Goal: Task Accomplishment & Management: Manage account settings

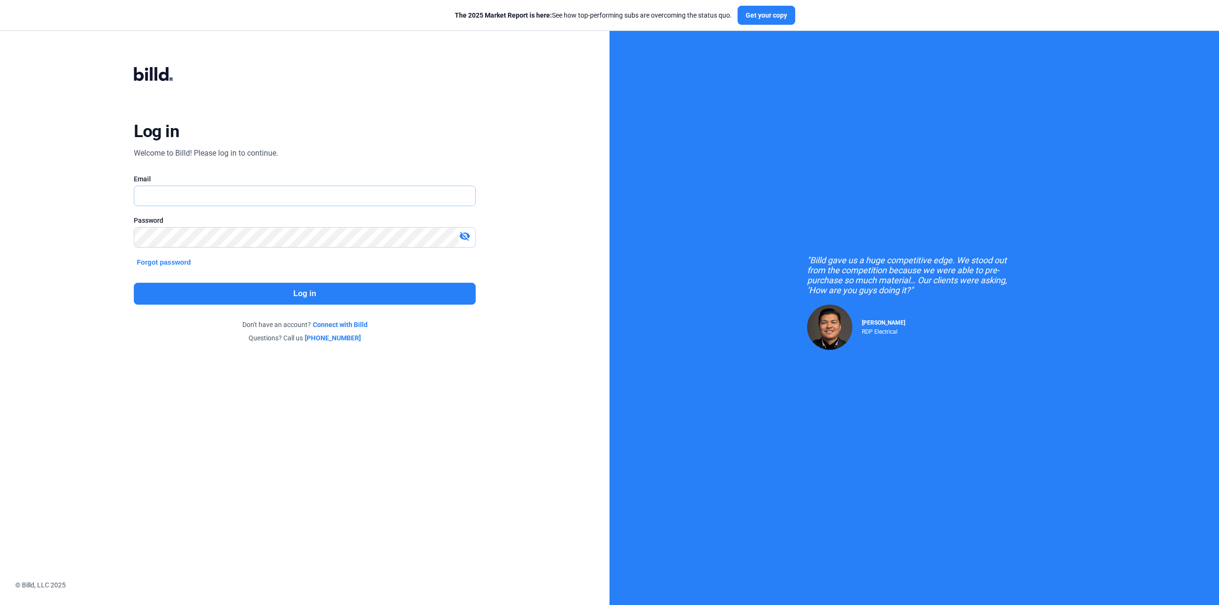
click at [160, 200] on input "text" at bounding box center [299, 196] width 330 height 20
type input "[PERSON_NAME][EMAIL_ADDRESS][DOMAIN_NAME]"
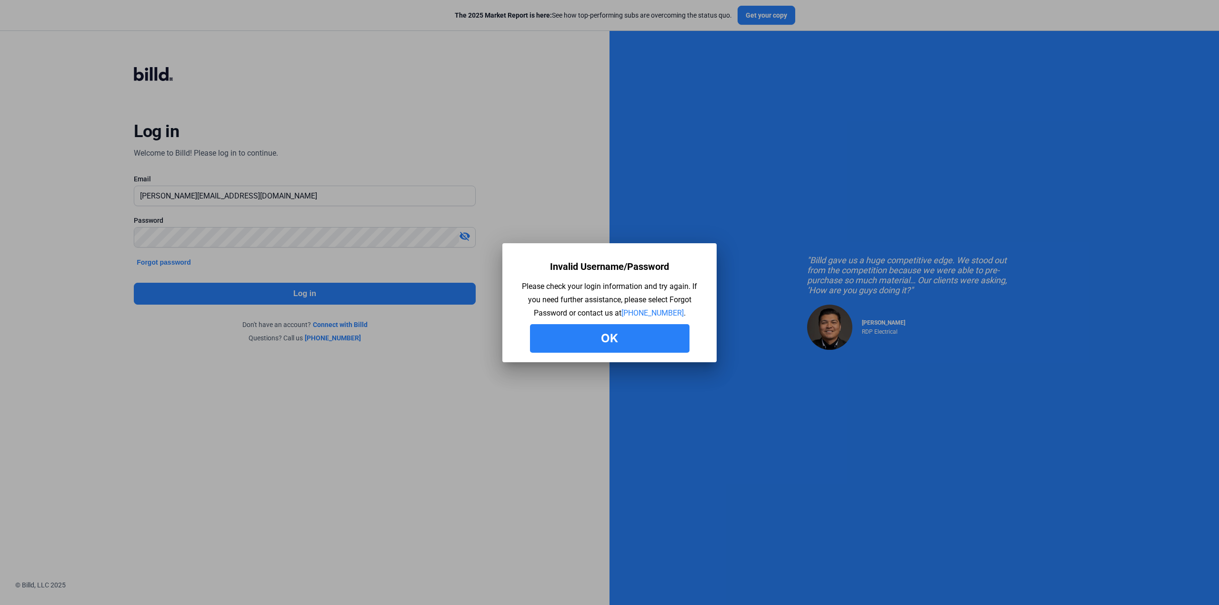
click at [631, 335] on button "Ok" at bounding box center [610, 338] width 160 height 29
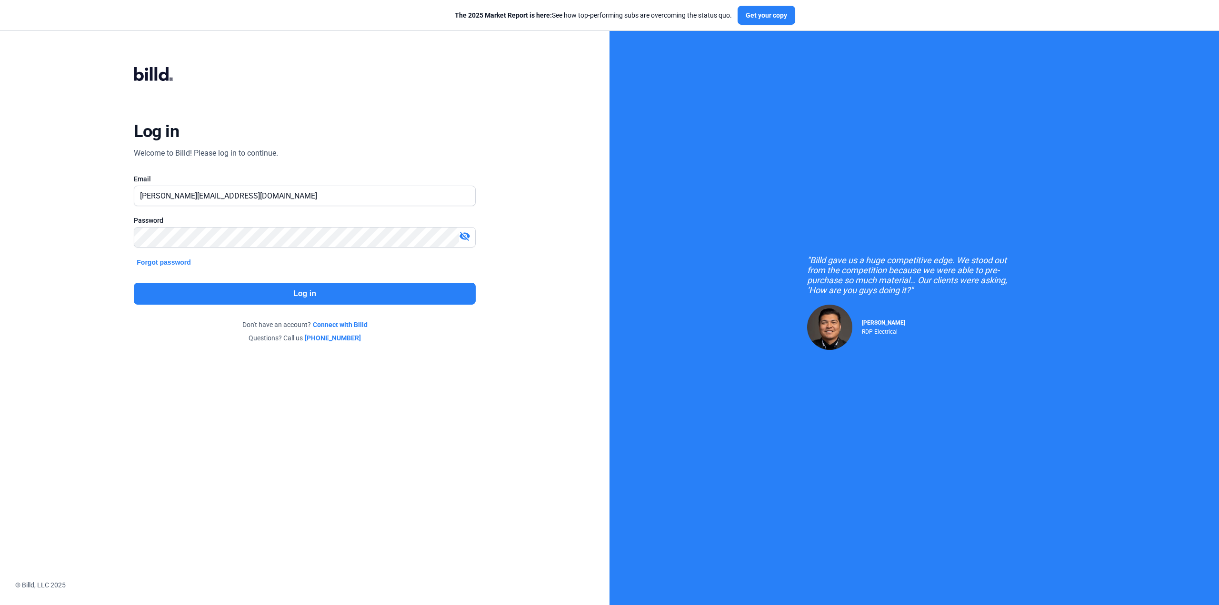
click at [466, 237] on mat-icon "visibility_off" at bounding box center [464, 235] width 11 height 11
click at [277, 294] on button "Log in" at bounding box center [304, 294] width 341 height 22
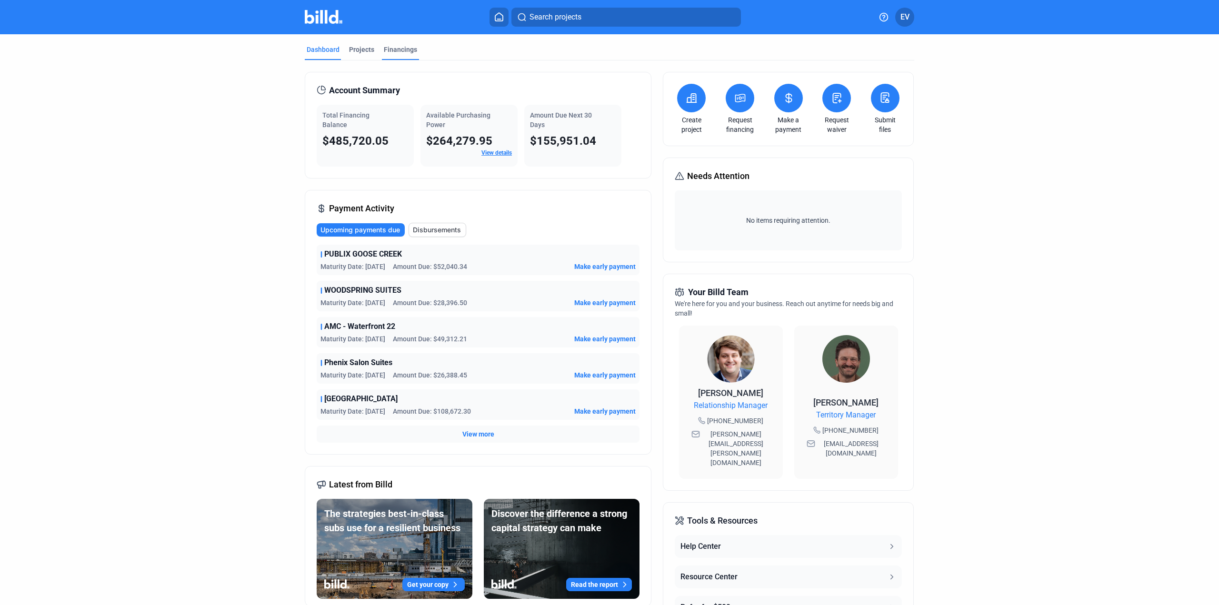
click at [399, 52] on div "Financings" at bounding box center [400, 50] width 33 height 10
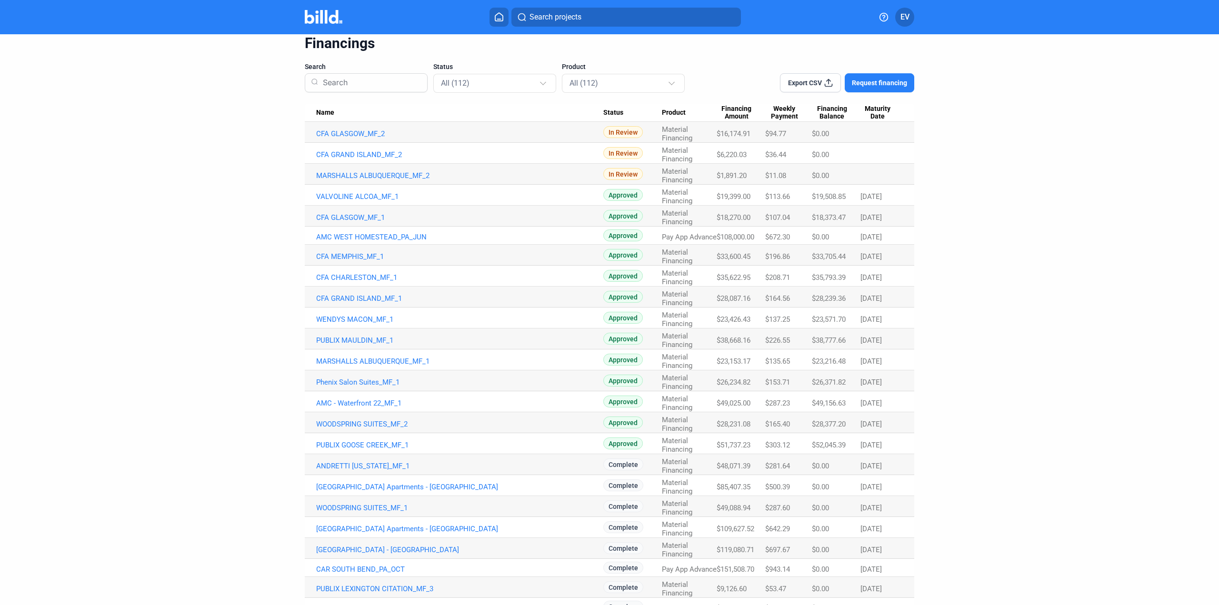
scroll to position [36, 0]
click at [324, 16] on img at bounding box center [324, 17] width 38 height 14
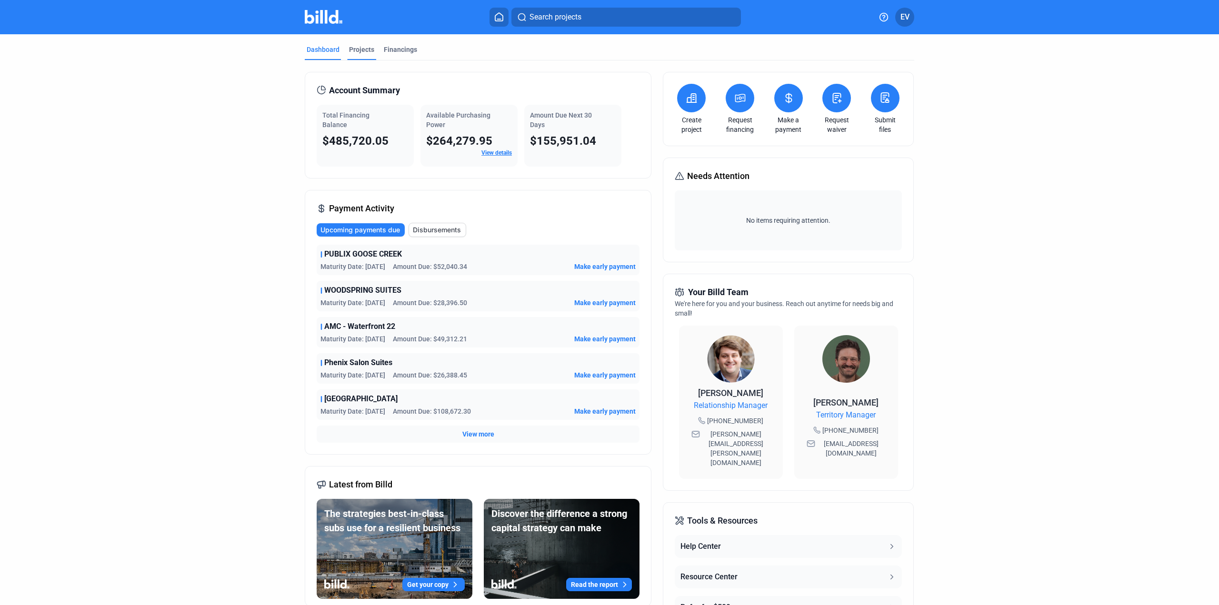
click at [358, 51] on div "Projects" at bounding box center [361, 50] width 25 height 10
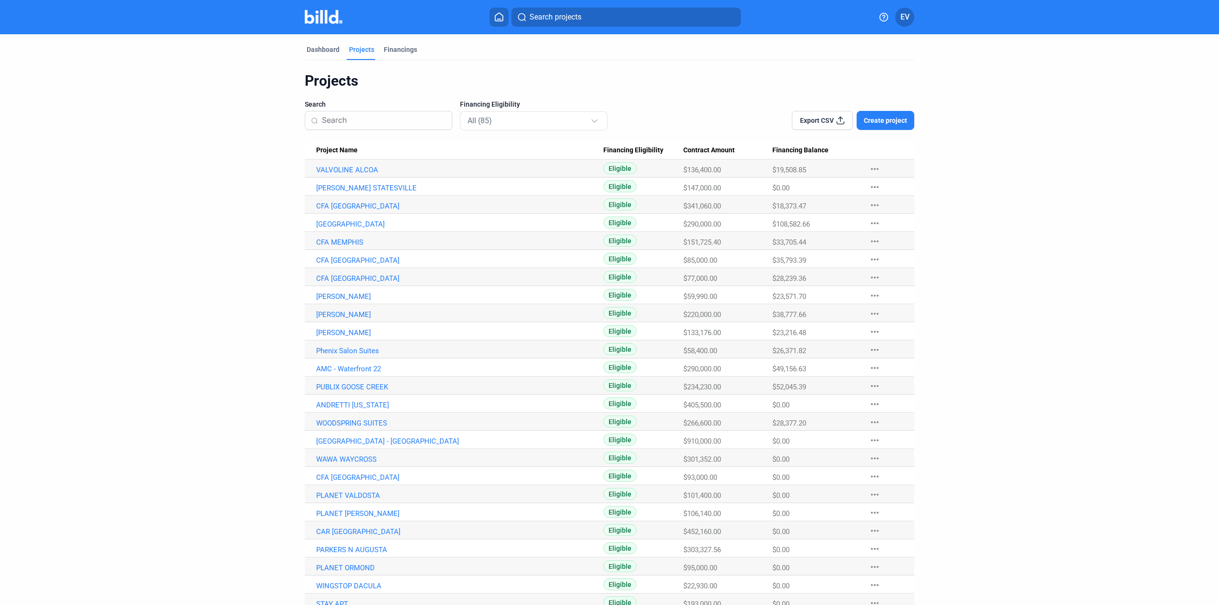
click at [876, 171] on mat-icon "more_horiz" at bounding box center [874, 168] width 11 height 11
click at [1048, 144] on div at bounding box center [609, 302] width 1219 height 605
click at [319, 50] on div "Dashboard" at bounding box center [323, 50] width 33 height 10
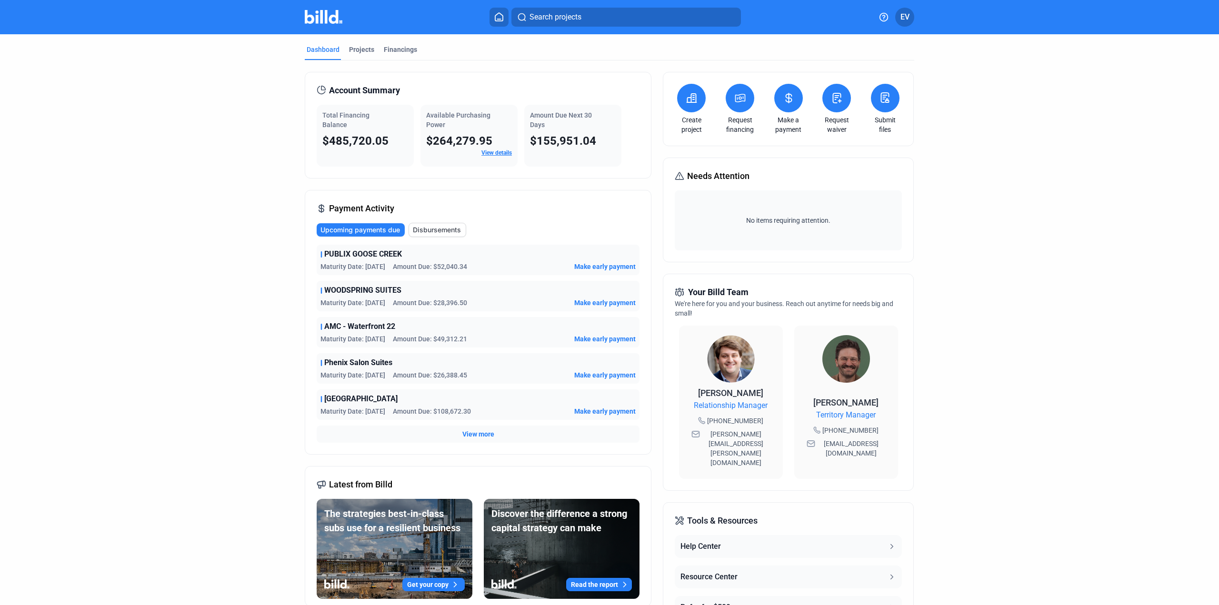
click at [445, 231] on span "Disbursements" at bounding box center [437, 230] width 48 height 10
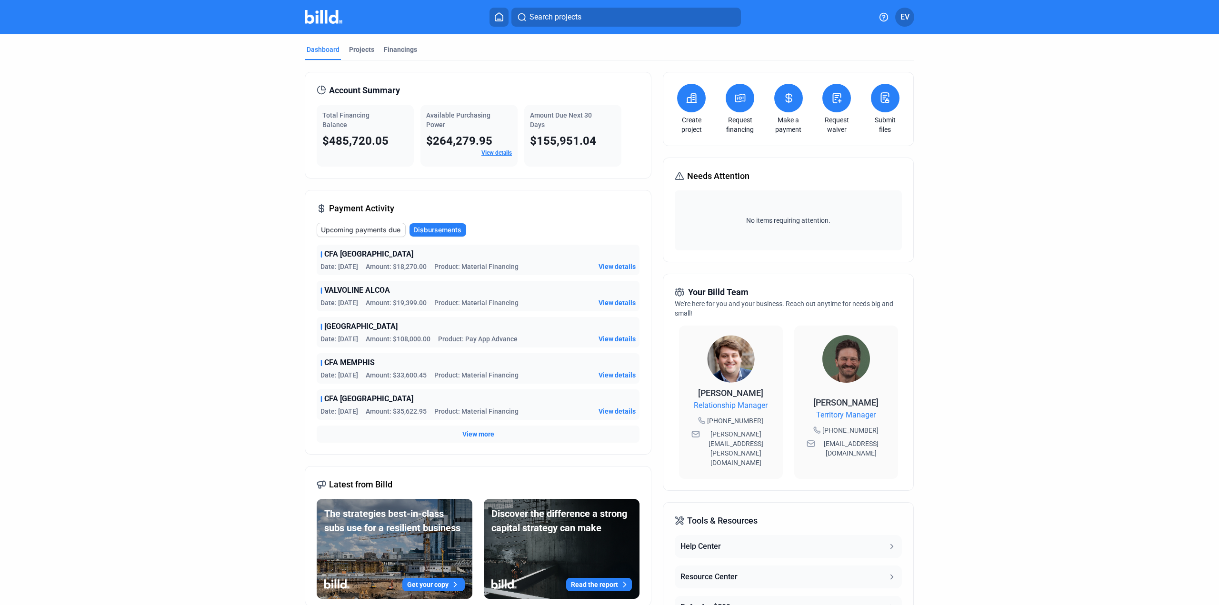
click at [335, 234] on button "Upcoming payments due" at bounding box center [361, 230] width 89 height 14
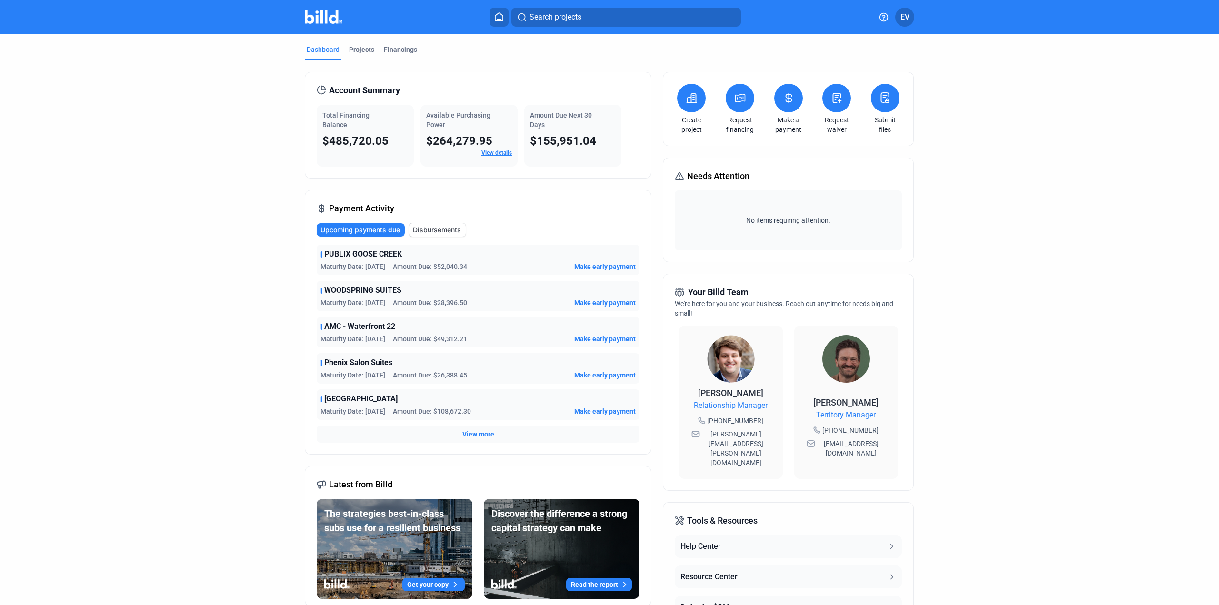
click at [482, 430] on span "View more" at bounding box center [478, 434] width 32 height 10
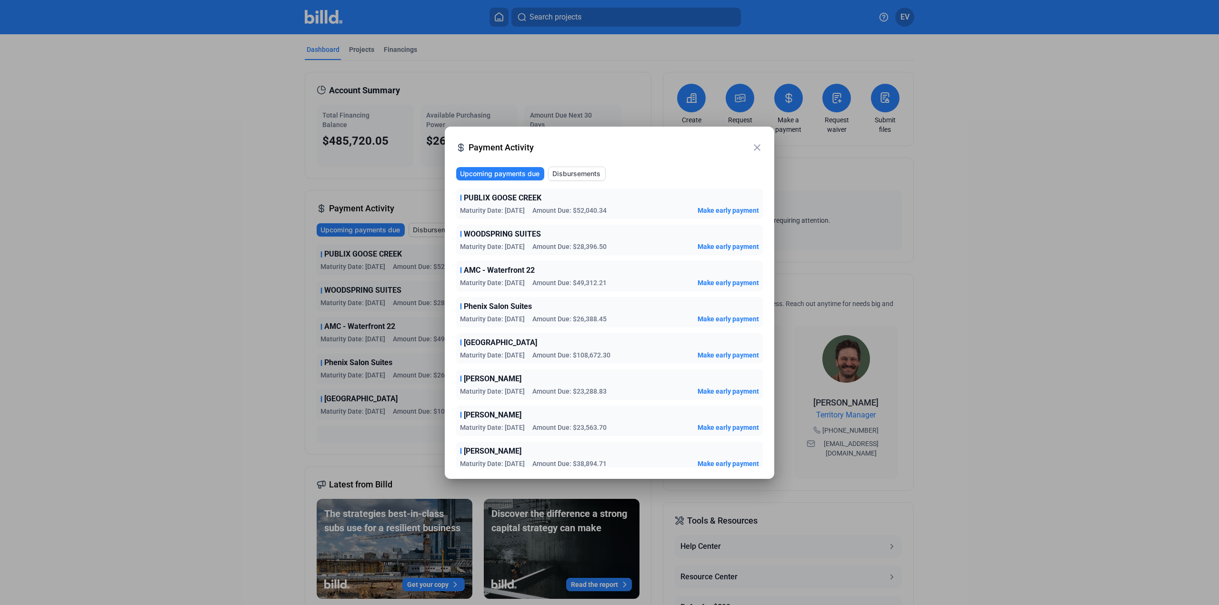
click at [756, 142] on mat-icon "close" at bounding box center [756, 147] width 11 height 11
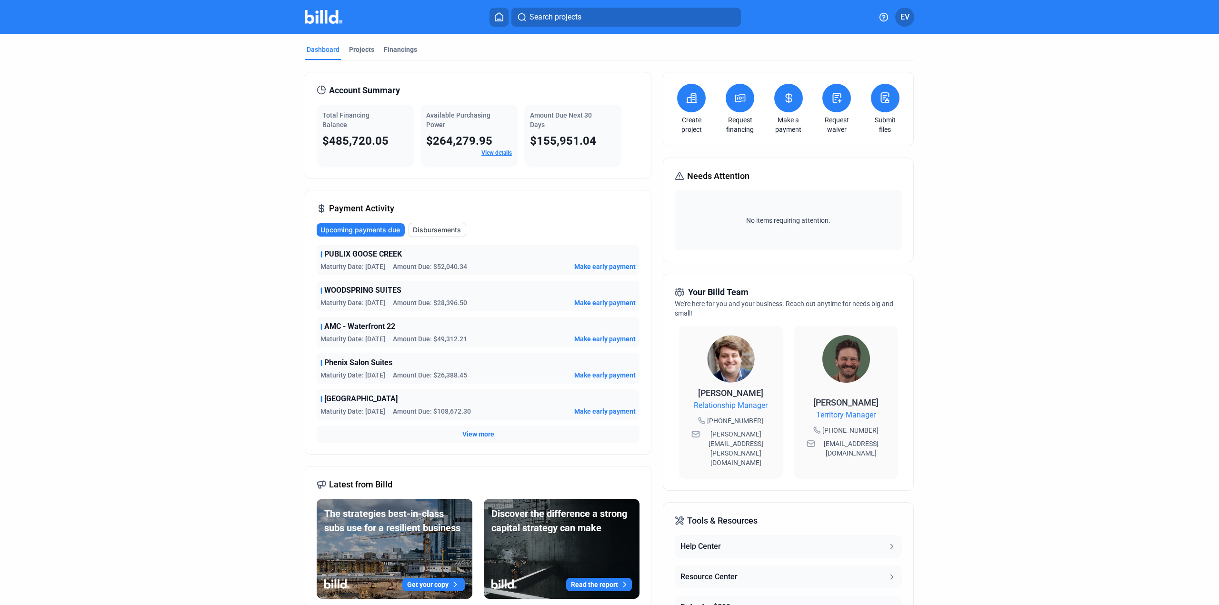
click at [497, 153] on link "View details" at bounding box center [496, 153] width 30 height 7
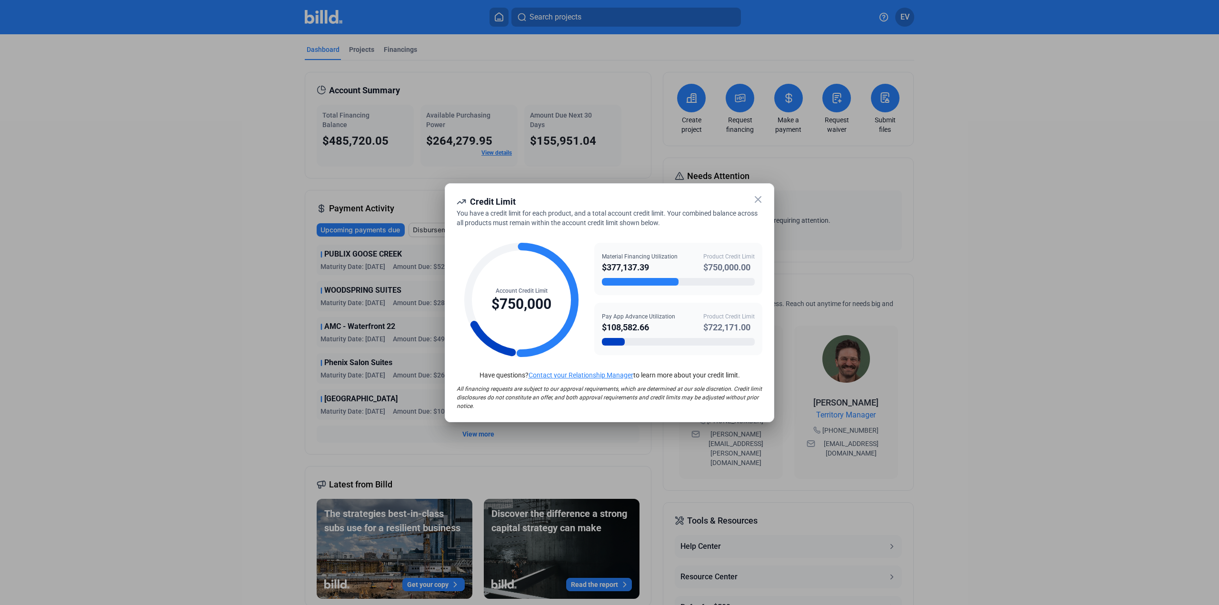
click at [758, 200] on icon at bounding box center [758, 200] width 6 height 6
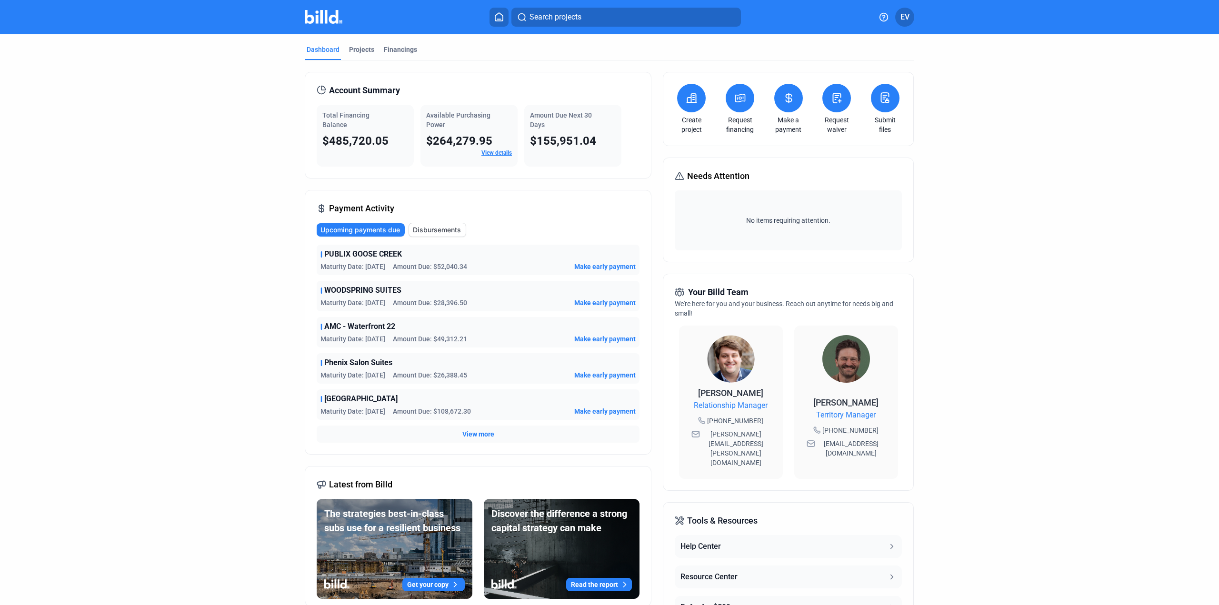
click at [348, 140] on span "$485,720.05" at bounding box center [355, 140] width 66 height 13
click at [783, 100] on icon at bounding box center [789, 97] width 12 height 11
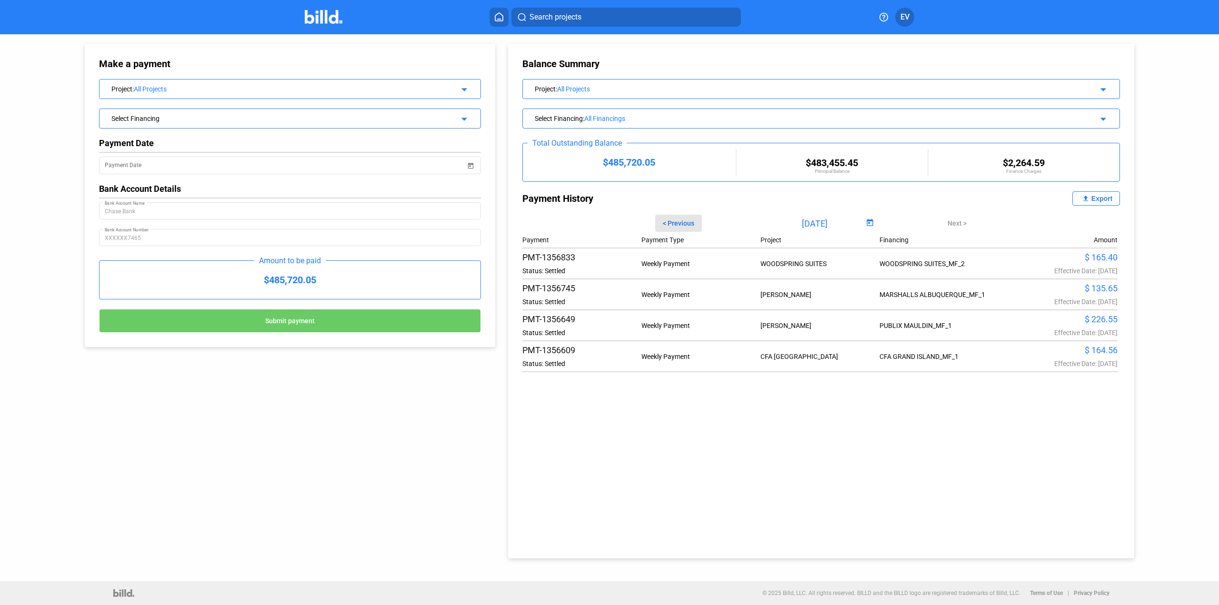
click at [666, 224] on span "< Previous" at bounding box center [678, 223] width 31 height 8
click at [868, 221] on span "Open calendar" at bounding box center [869, 223] width 23 height 23
click at [980, 431] on div at bounding box center [609, 302] width 1219 height 605
click at [669, 224] on span "< Previous" at bounding box center [678, 223] width 31 height 8
click at [961, 223] on span "Next >" at bounding box center [957, 223] width 19 height 8
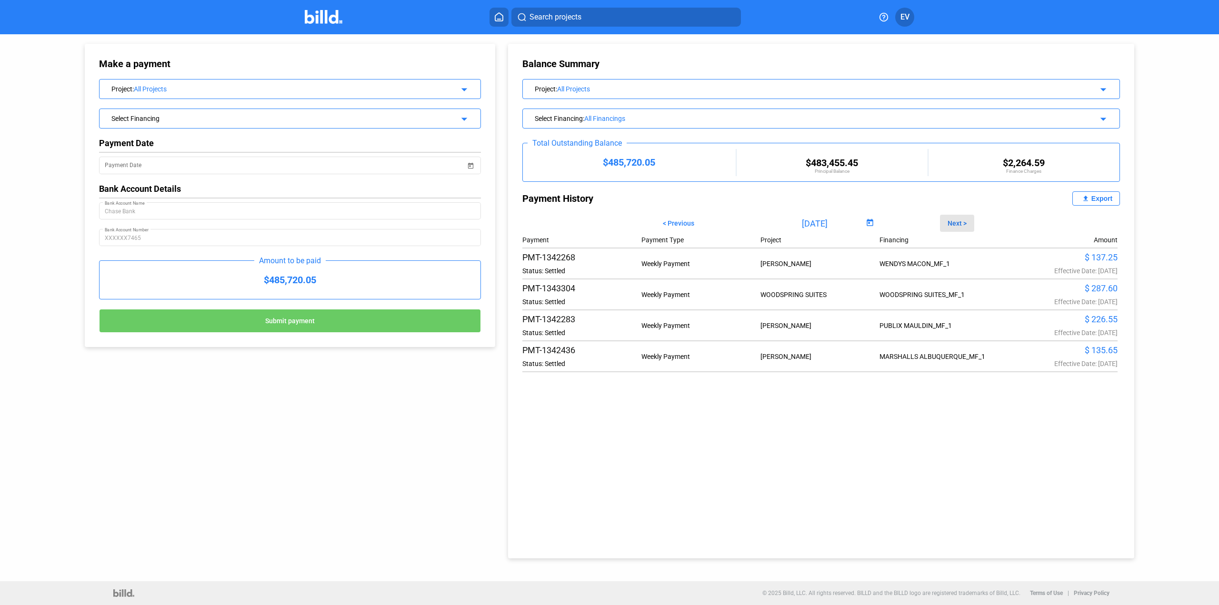
type input "[DATE]"
click at [1094, 199] on div "Export" at bounding box center [1101, 199] width 21 height 8
